Goal: Transaction & Acquisition: Purchase product/service

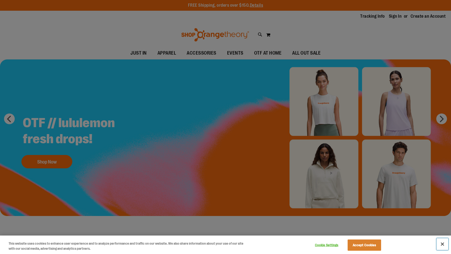
click at [444, 244] on button "Close" at bounding box center [443, 244] width 12 height 12
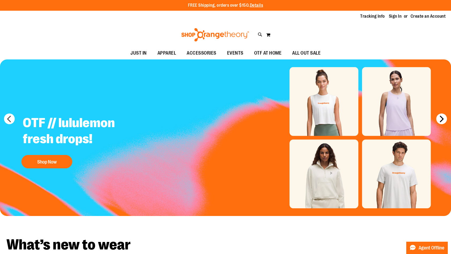
click at [442, 118] on button "next" at bounding box center [441, 119] width 11 height 11
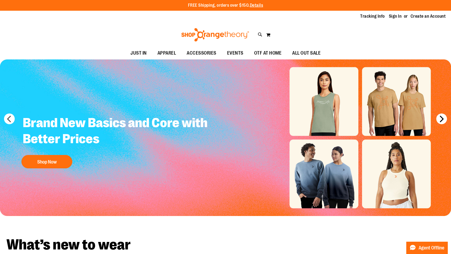
click at [442, 118] on button "next" at bounding box center [441, 119] width 11 height 11
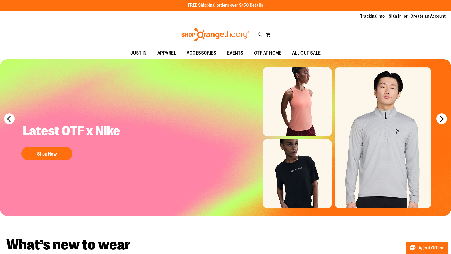
click at [442, 118] on button "next" at bounding box center [441, 119] width 11 height 11
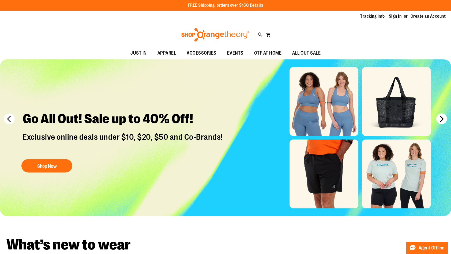
click at [442, 118] on button "next" at bounding box center [441, 119] width 11 height 11
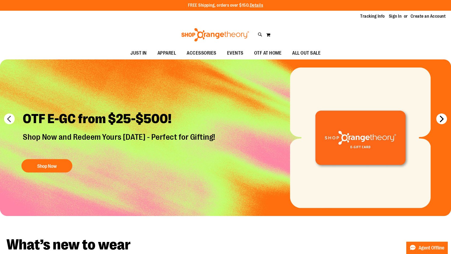
click at [442, 118] on button "next" at bounding box center [441, 119] width 11 height 11
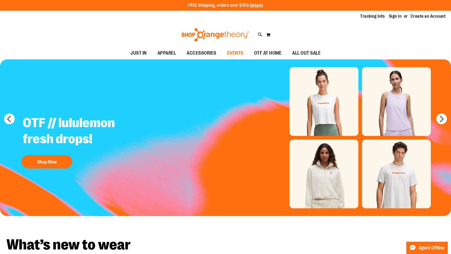
click at [235, 53] on span "EVENTS" at bounding box center [235, 53] width 16 height 12
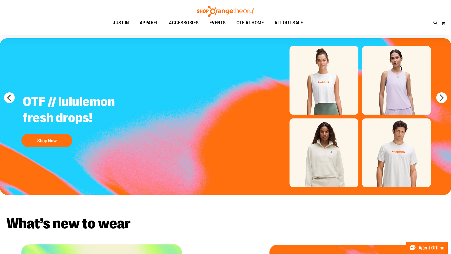
scroll to position [54, 0]
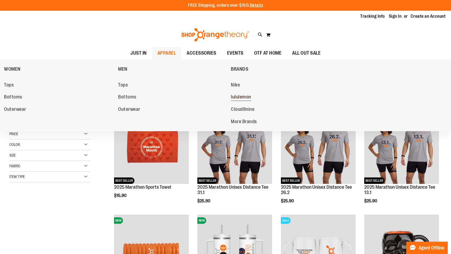
click at [240, 96] on span "lululemon" at bounding box center [241, 97] width 20 height 7
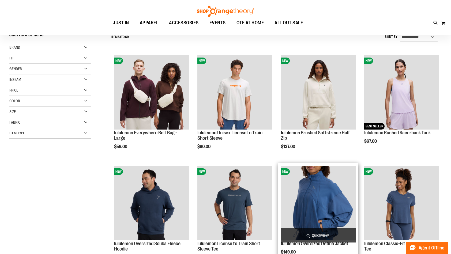
scroll to position [54, 0]
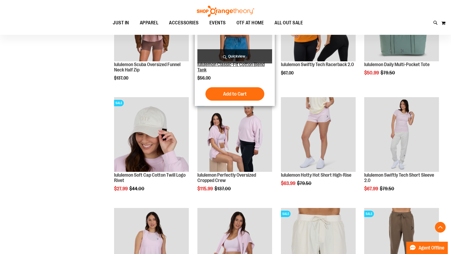
scroll to position [455, 0]
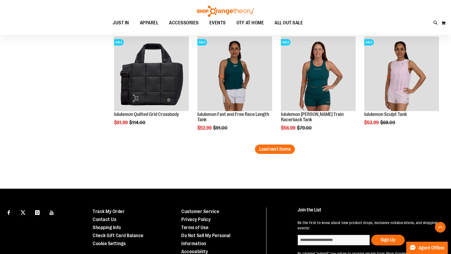
scroll to position [965, 0]
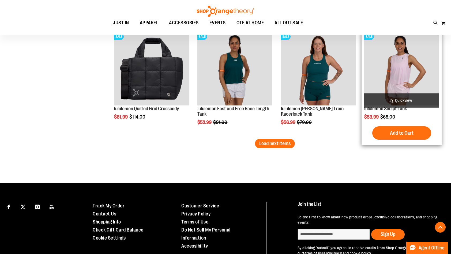
click at [406, 74] on img "product" at bounding box center [401, 68] width 75 height 75
click at [404, 98] on span "Quickview" at bounding box center [401, 101] width 75 height 14
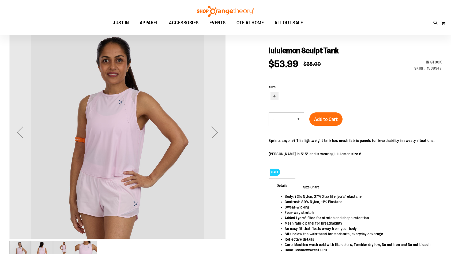
scroll to position [54, 0]
click at [219, 132] on div "Next" at bounding box center [214, 132] width 21 height 21
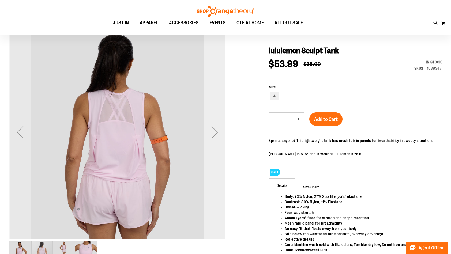
click at [219, 132] on div "Next" at bounding box center [214, 132] width 21 height 21
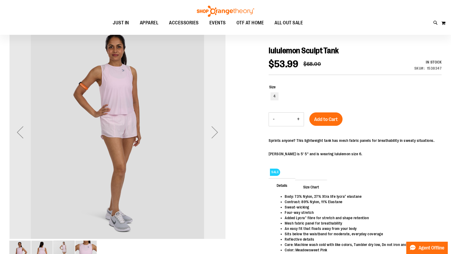
click at [219, 132] on div "Next" at bounding box center [214, 132] width 21 height 21
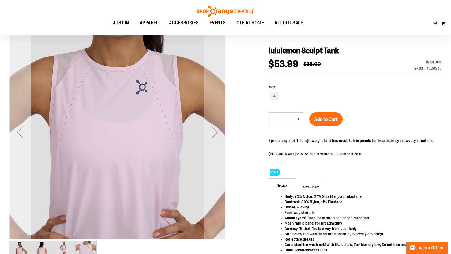
click at [22, 132] on div "Previous" at bounding box center [19, 132] width 21 height 21
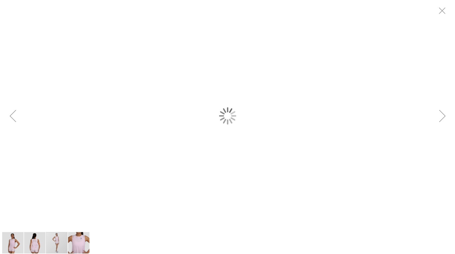
scroll to position [0, 0]
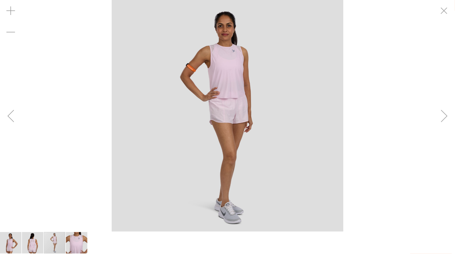
click at [12, 119] on div "Previous" at bounding box center [10, 115] width 21 height 21
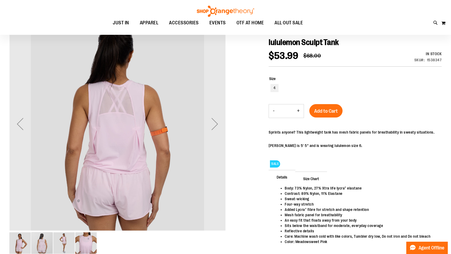
scroll to position [54, 0]
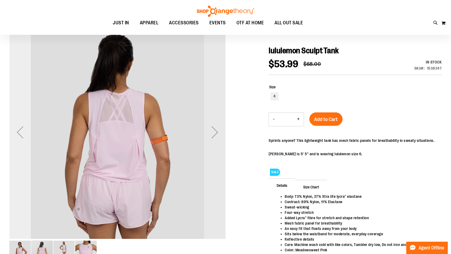
click at [21, 134] on div "Previous" at bounding box center [19, 132] width 21 height 21
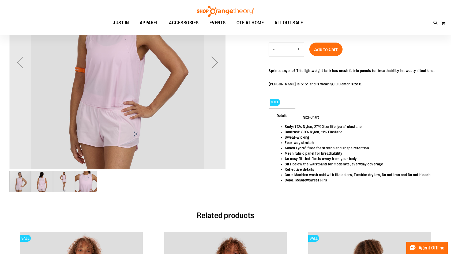
scroll to position [73, 0]
